Goal: Check status: Check status

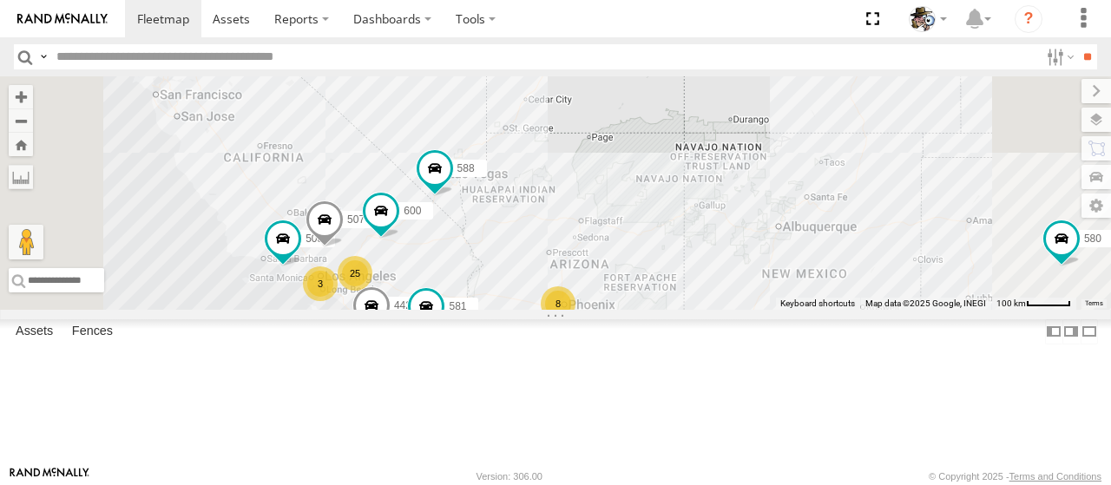
drag, startPoint x: 673, startPoint y: 307, endPoint x: 712, endPoint y: 300, distance: 39.8
click at [733, 310] on div "580 588 442 581 484 425 25 8 508 3 507 600" at bounding box center [555, 193] width 1111 height 234
click at [450, 184] on span at bounding box center [434, 168] width 31 height 31
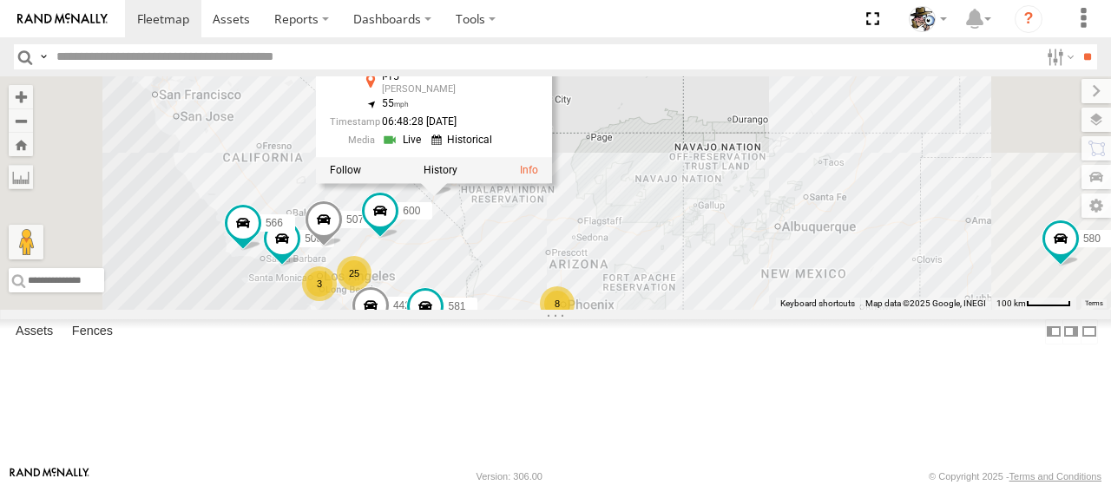
click at [426, 148] on link at bounding box center [404, 140] width 44 height 16
click at [656, 310] on div "580 588 442 581 484 425 25 8 508 3 507 600 566 588 Rialto I-15 Jean 35.71471 , …" at bounding box center [555, 193] width 1111 height 234
drag, startPoint x: 651, startPoint y: 326, endPoint x: 690, endPoint y: 333, distance: 39.7
click at [690, 310] on div "580 588 442 581 484 425 25 8 508 3 507 600 566 588 Rialto I-15 Jean 35.71471 , …" at bounding box center [555, 193] width 1111 height 234
click at [396, 227] on span at bounding box center [380, 210] width 31 height 31
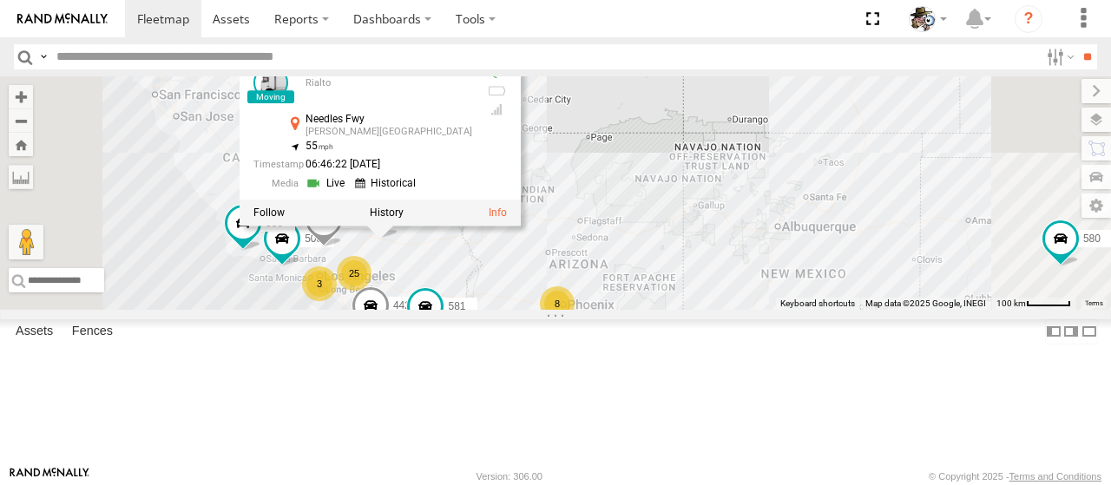
click at [350, 191] on link at bounding box center [328, 183] width 44 height 16
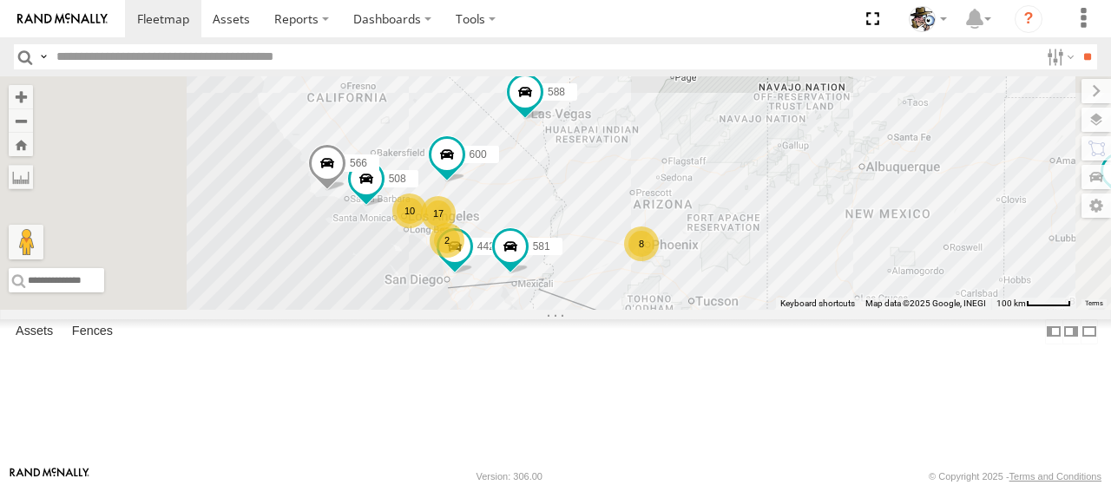
drag, startPoint x: 661, startPoint y: 287, endPoint x: 822, endPoint y: 263, distance: 163.3
click at [825, 263] on div "580 508 588 442 581 566 590 484 425 600 17 8 10 2" at bounding box center [555, 193] width 1111 height 234
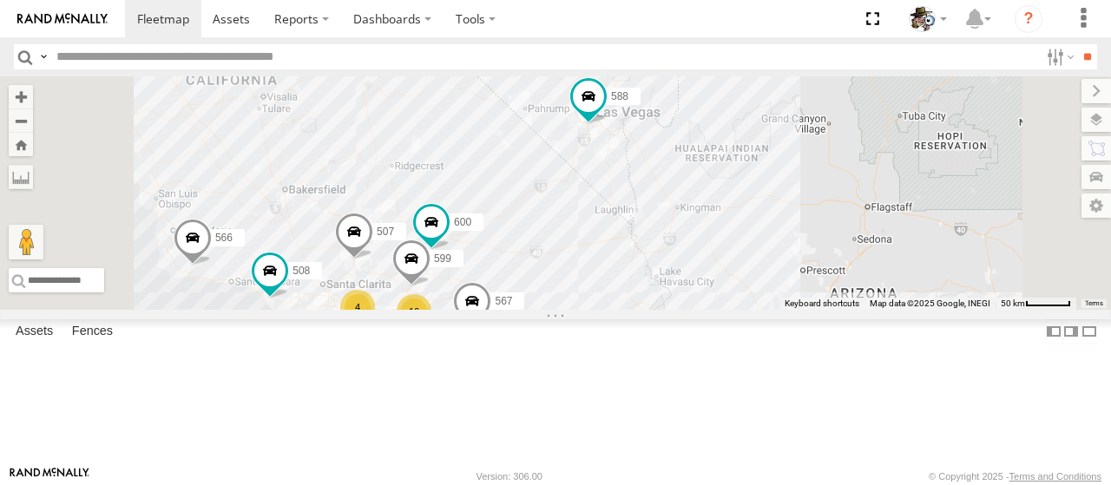
drag, startPoint x: 675, startPoint y: 159, endPoint x: 682, endPoint y: 242, distance: 83.7
click at [695, 255] on div "580 508 588 442 581 566 590 484 425 600 16 8 4 3 564 2 507 599 567" at bounding box center [555, 193] width 1111 height 234
